Goal: Obtain resource: Download file/media

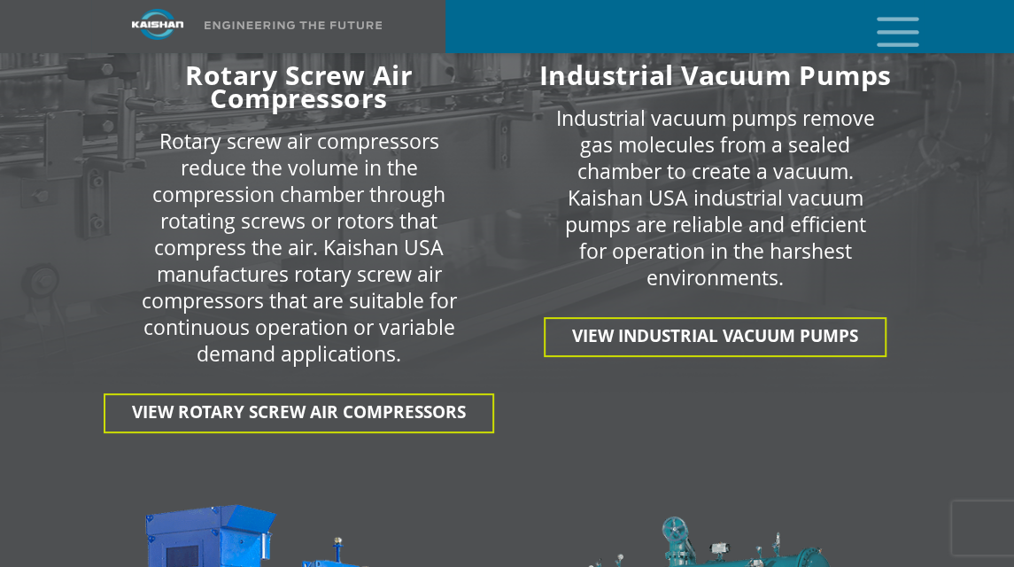
scroll to position [3086, 0]
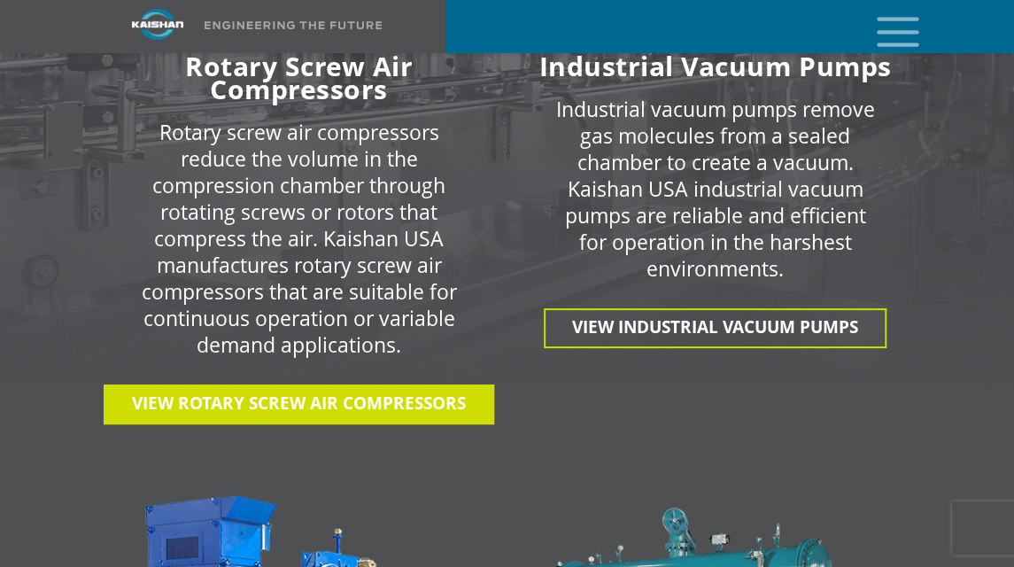
click at [228, 392] on span "View Rotary Screw Air Compressors" at bounding box center [299, 403] width 334 height 23
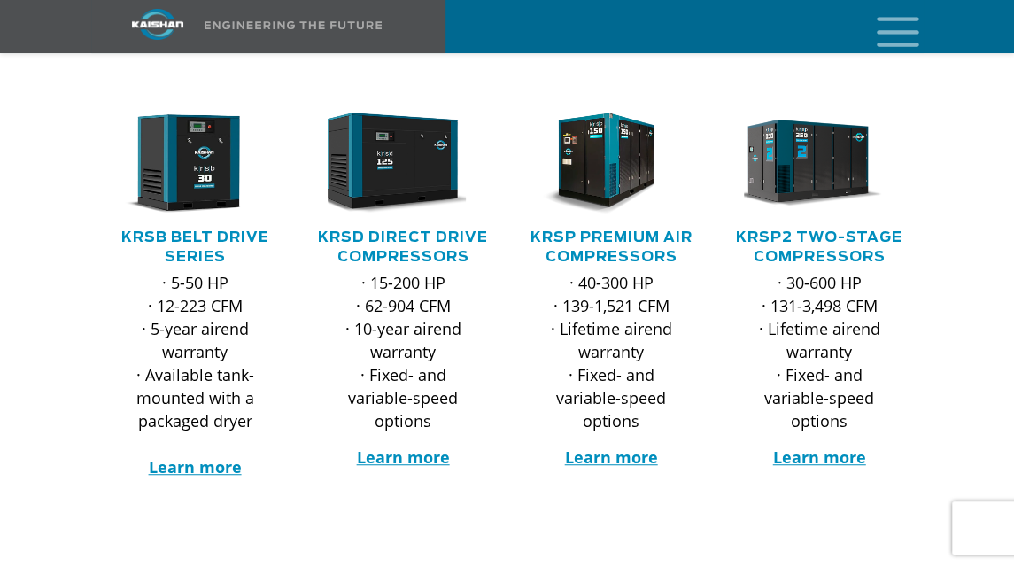
scroll to position [298, 0]
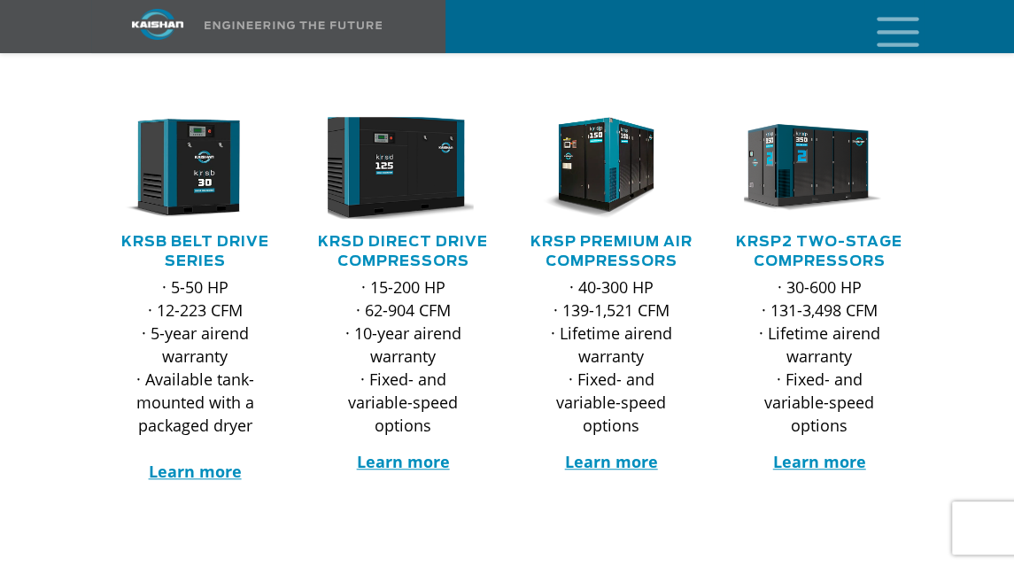
click at [384, 155] on img at bounding box center [389, 168] width 167 height 112
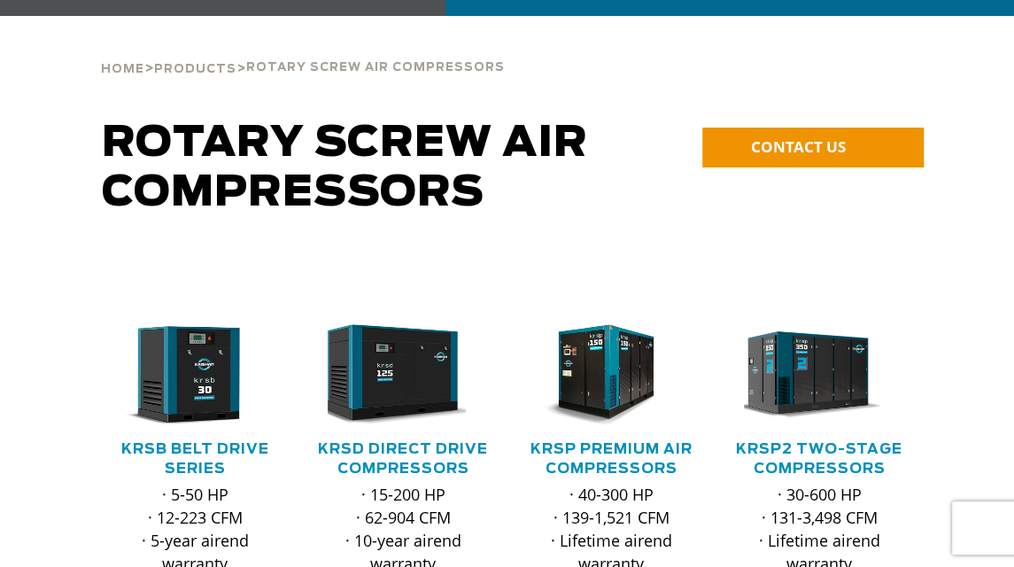
scroll to position [0, 0]
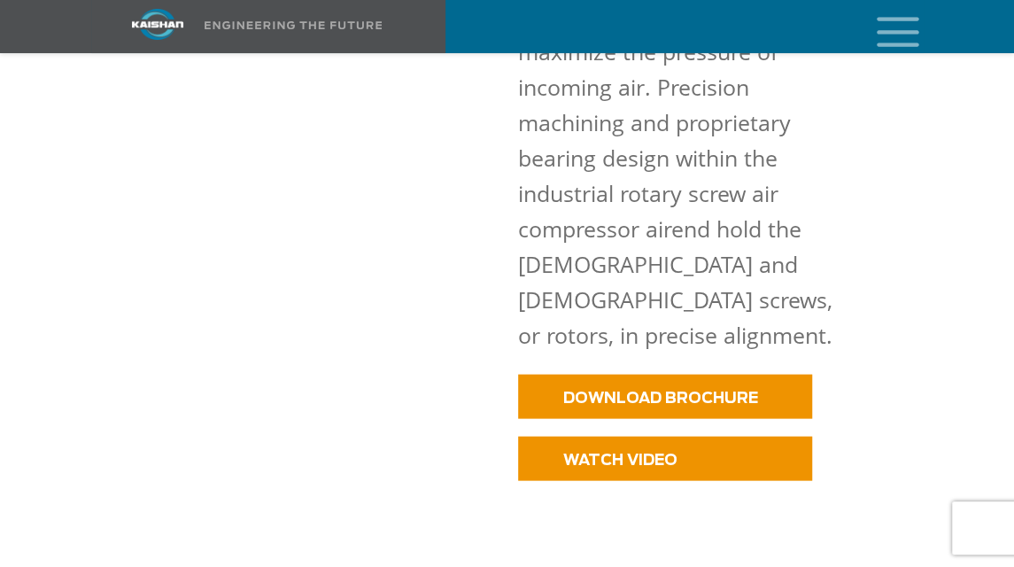
scroll to position [1506, 0]
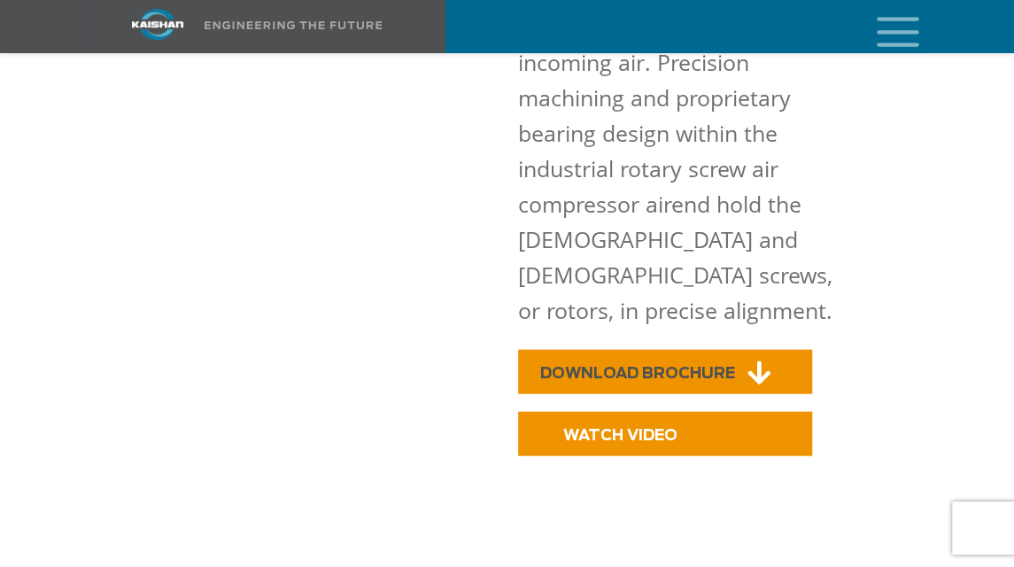
click at [683, 365] on span "DOWNLOAD BROCHURE" at bounding box center [637, 372] width 195 height 15
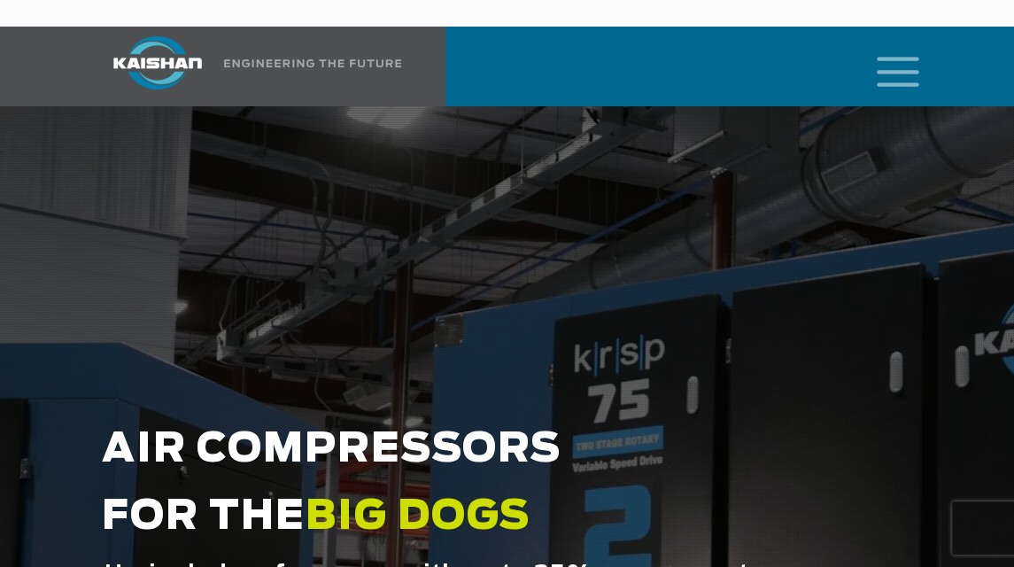
click at [879, 58] on icon "mobile menu" at bounding box center [898, 70] width 57 height 55
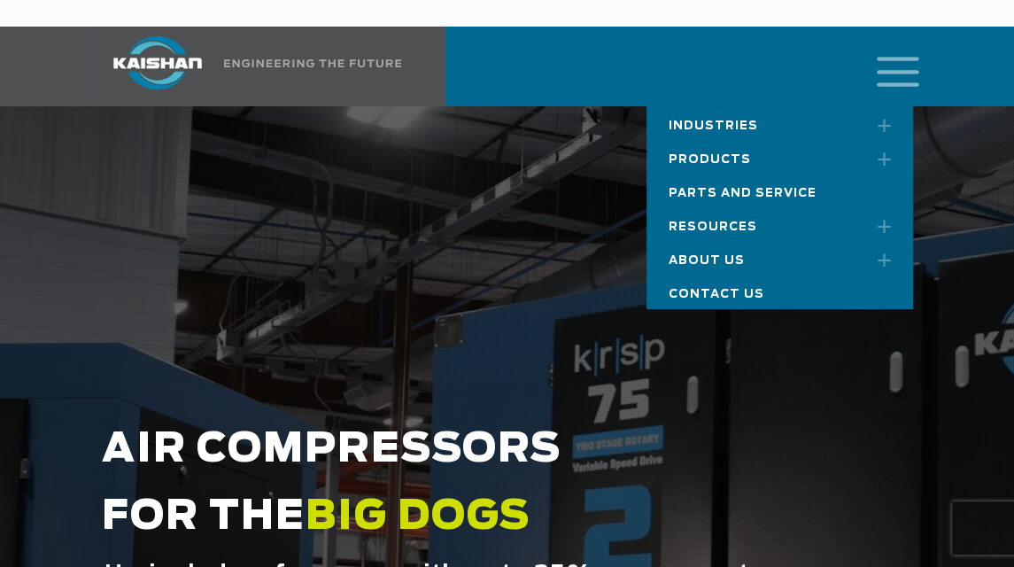
click at [737, 140] on link "Products" at bounding box center [780, 157] width 266 height 34
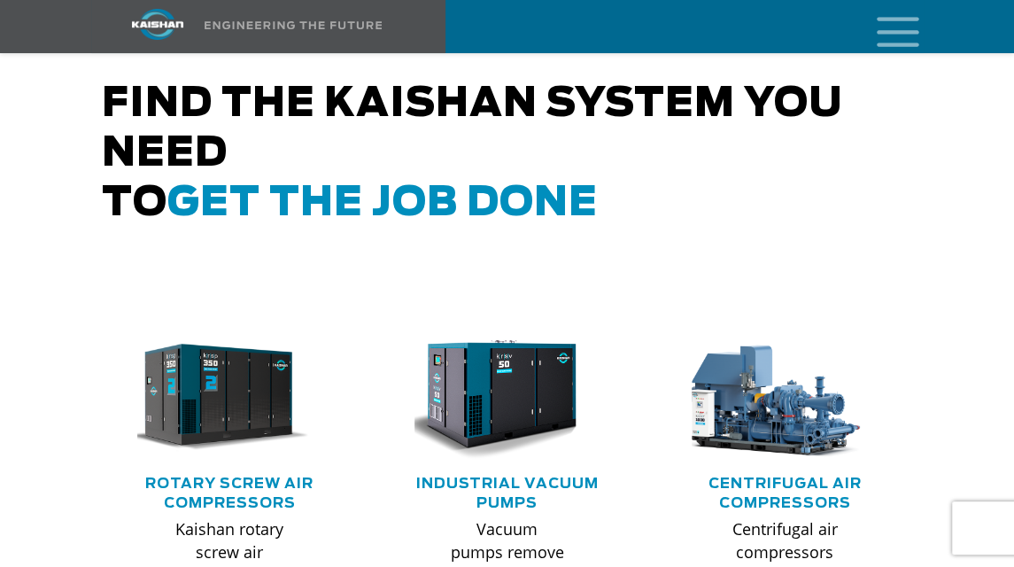
scroll to position [1126, 0]
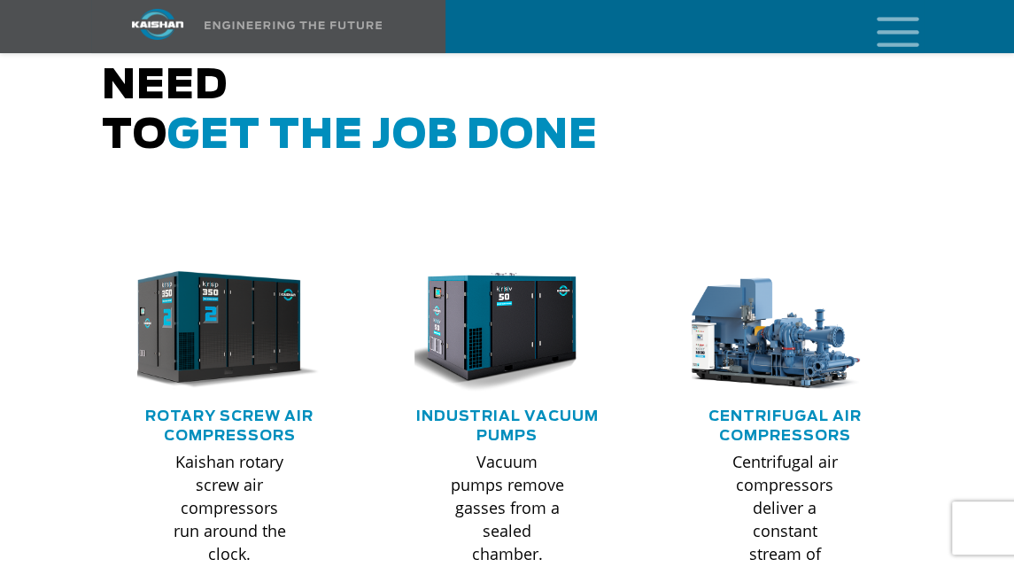
click at [213, 293] on img at bounding box center [216, 329] width 204 height 137
